Goal: Task Accomplishment & Management: Manage account settings

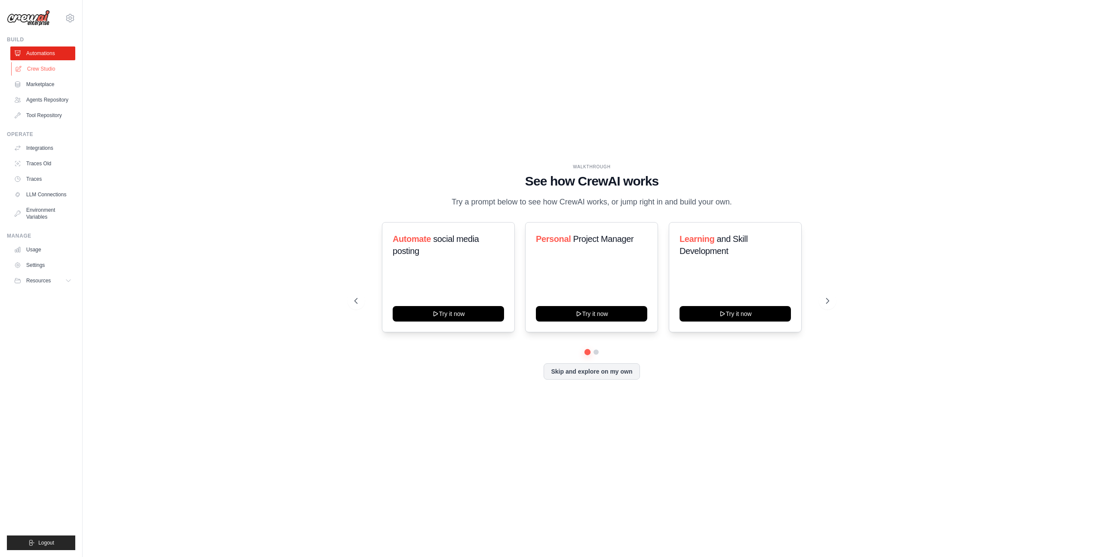
click at [36, 66] on link "Crew Studio" at bounding box center [43, 69] width 65 height 14
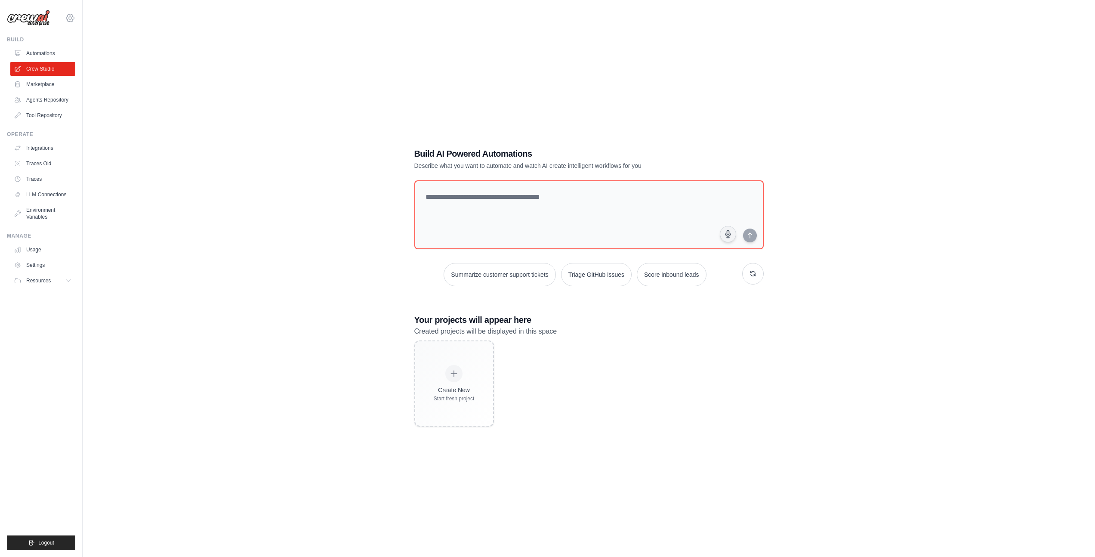
click at [68, 17] on icon at bounding box center [70, 18] width 10 height 10
click at [90, 59] on link "Settings" at bounding box center [108, 53] width 82 height 17
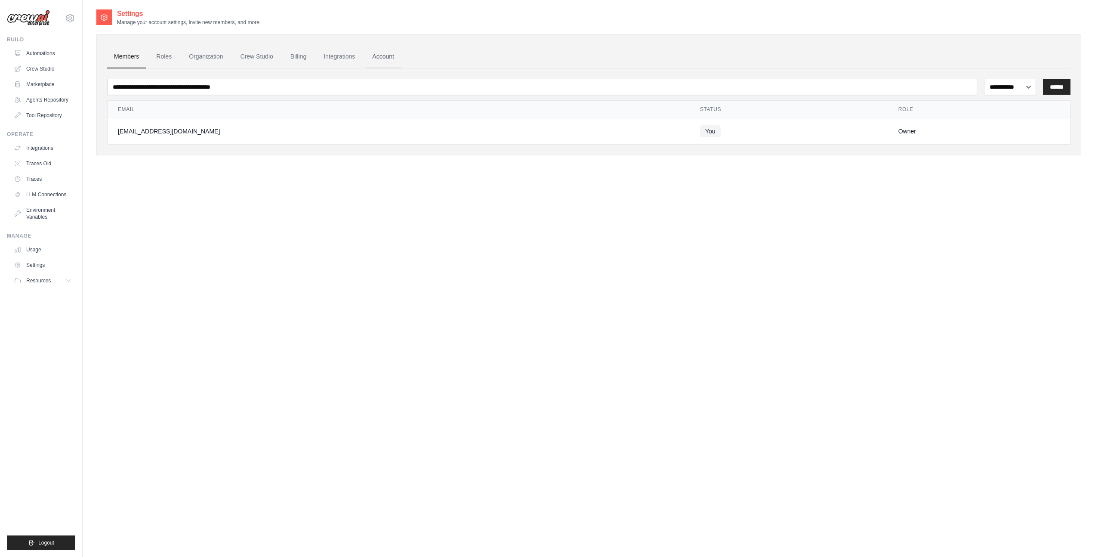
click at [379, 56] on link "Account" at bounding box center [383, 56] width 36 height 23
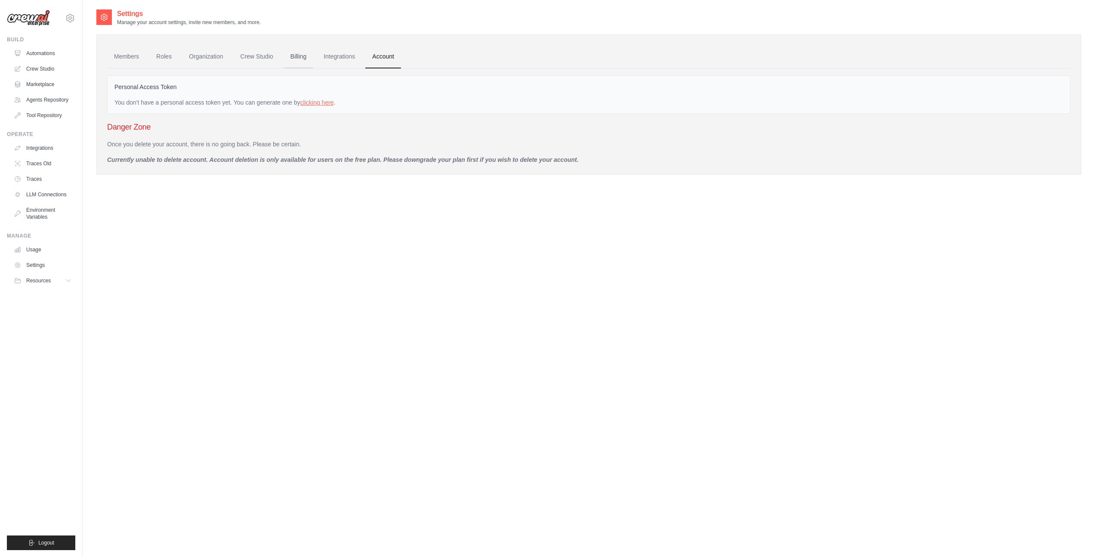
click at [302, 55] on link "Billing" at bounding box center [298, 56] width 30 height 23
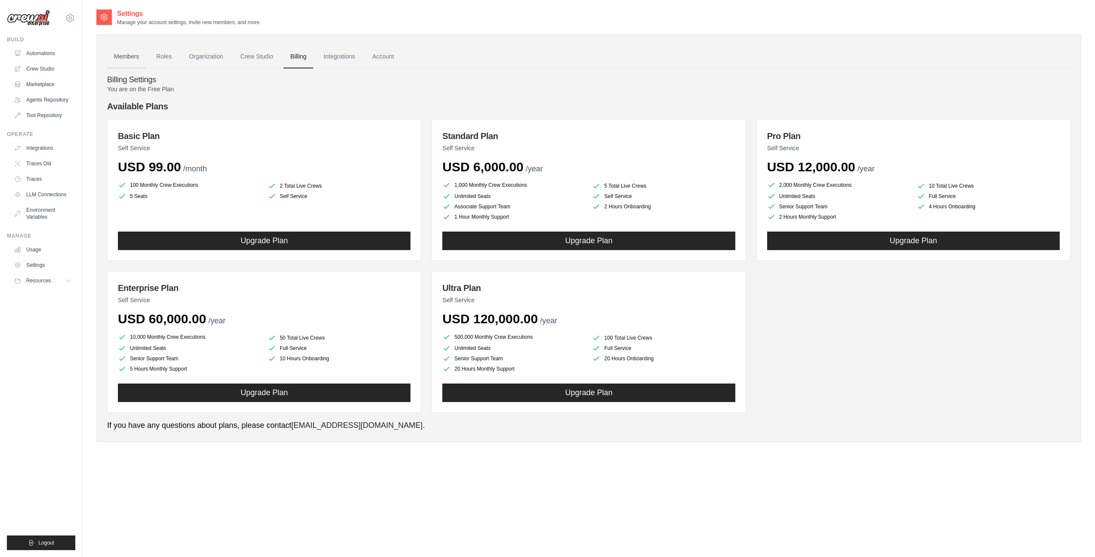
click at [123, 55] on link "Members" at bounding box center [126, 56] width 39 height 23
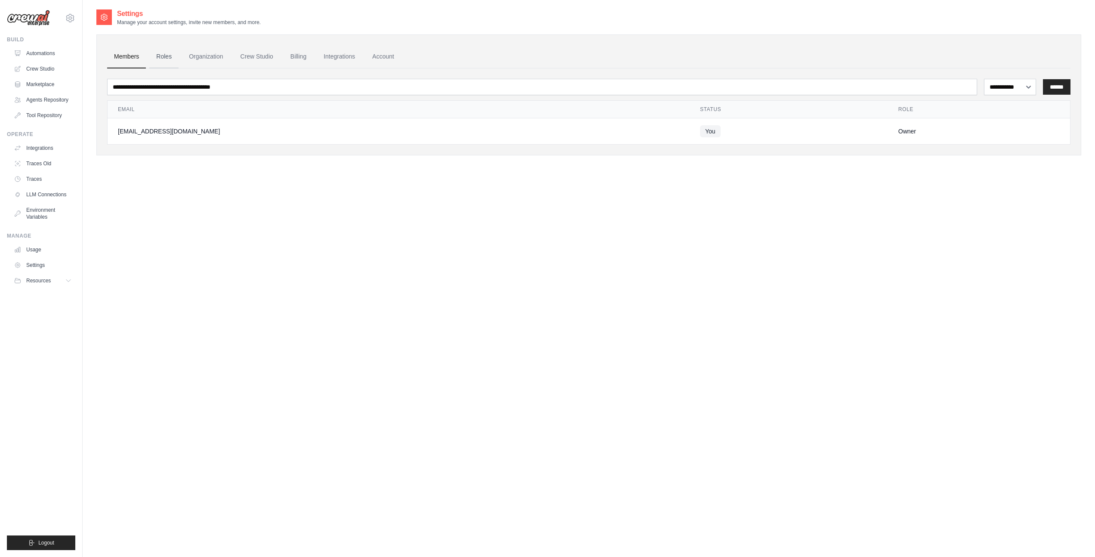
click at [157, 55] on link "Roles" at bounding box center [163, 56] width 29 height 23
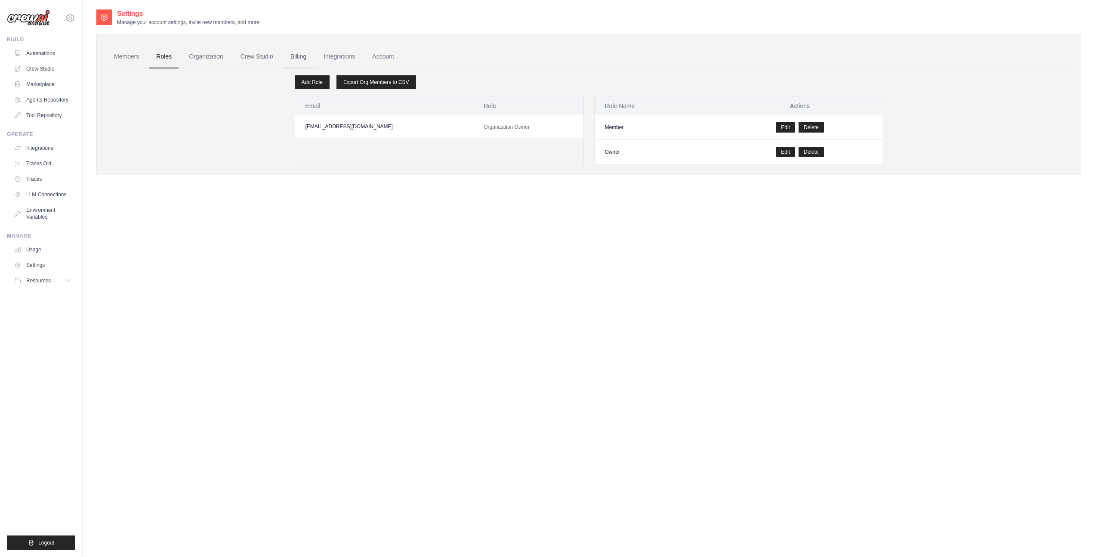
click at [305, 53] on link "Billing" at bounding box center [298, 56] width 30 height 23
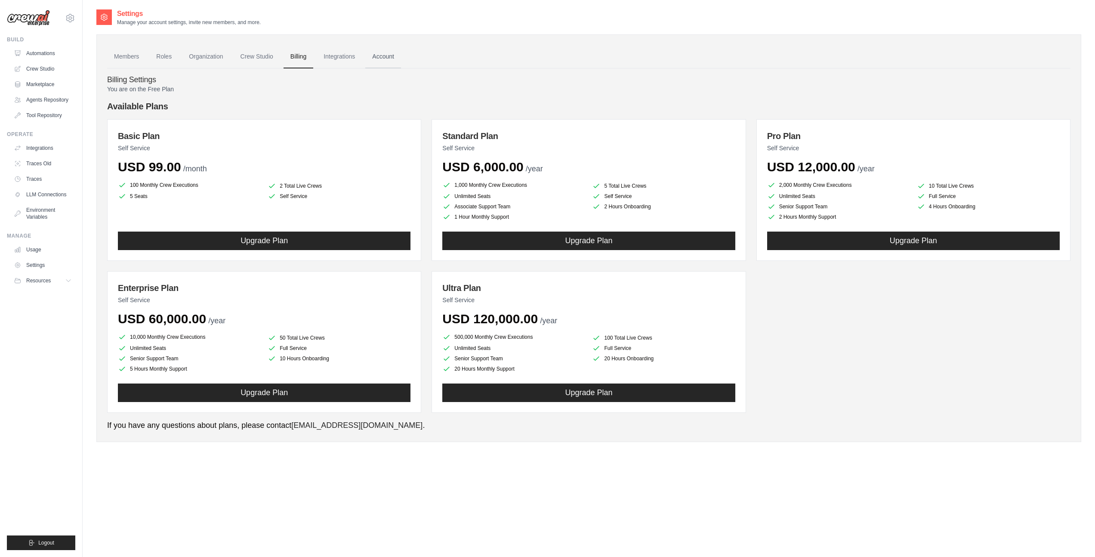
click at [383, 54] on link "Account" at bounding box center [383, 56] width 36 height 23
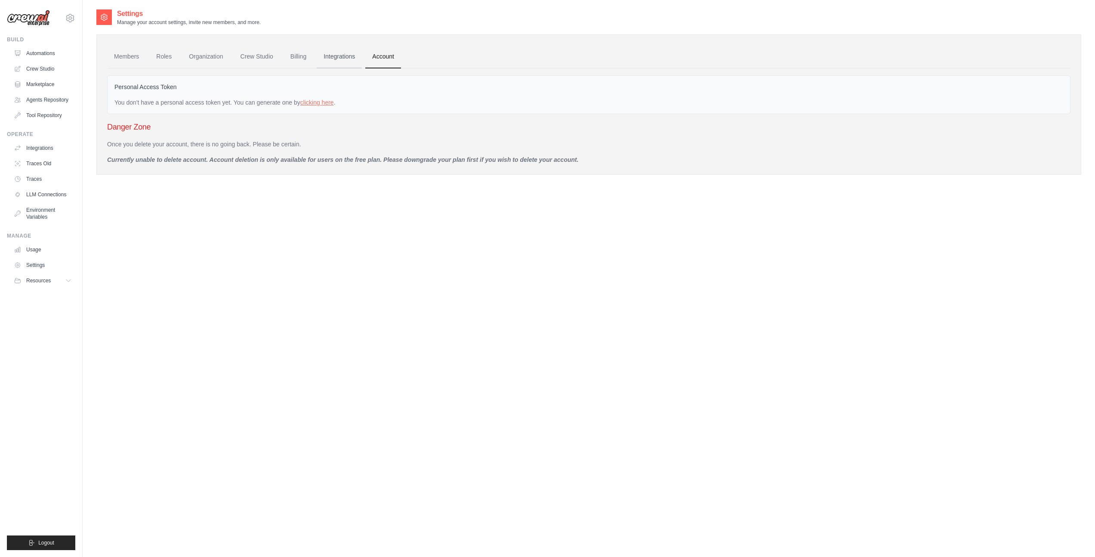
click at [335, 55] on link "Integrations" at bounding box center [339, 56] width 45 height 23
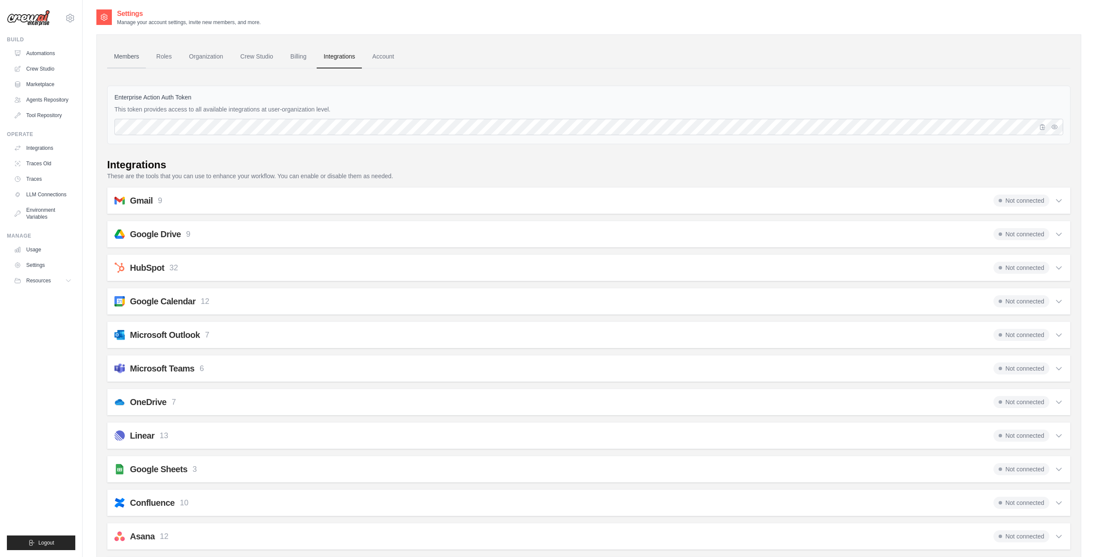
click at [117, 58] on link "Members" at bounding box center [126, 56] width 39 height 23
